Goal: Information Seeking & Learning: Learn about a topic

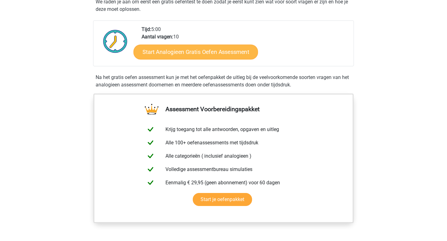
scroll to position [125, 0]
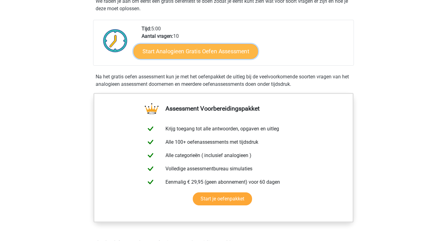
click at [152, 48] on link "Start Analogieen Gratis Oefen Assessment" at bounding box center [195, 51] width 124 height 15
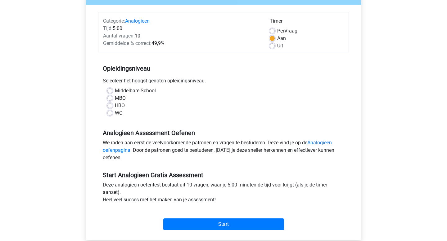
scroll to position [71, 0]
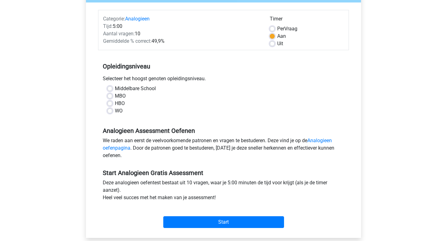
click at [115, 111] on label "WO" at bounding box center [119, 110] width 8 height 7
click at [111, 111] on input "WO" at bounding box center [109, 110] width 5 height 6
radio input "true"
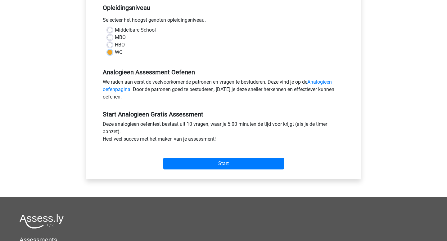
scroll to position [133, 0]
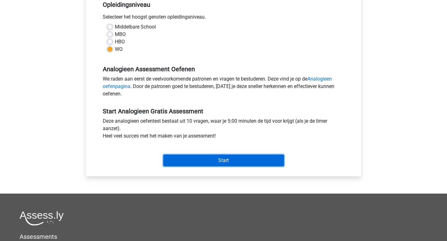
click at [167, 158] on input "Start" at bounding box center [223, 161] width 121 height 12
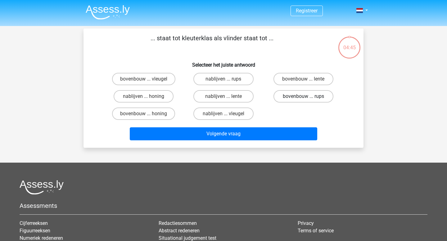
click at [296, 98] on label "bovenbouw ... rups" at bounding box center [303, 96] width 60 height 12
click at [303, 98] on input "bovenbouw ... rups" at bounding box center [305, 99] width 4 height 4
radio input "true"
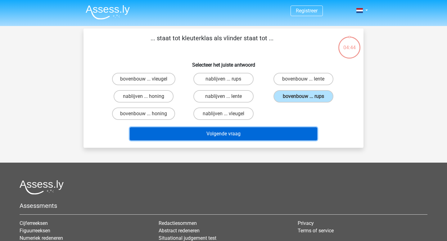
click at [246, 128] on button "Volgende vraag" at bounding box center [224, 134] width 188 height 13
